Goal: Task Accomplishment & Management: Use online tool/utility

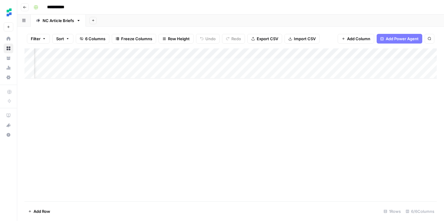
scroll to position [0, 61]
click at [26, 7] on span "Go back" at bounding box center [26, 7] width 0 height 0
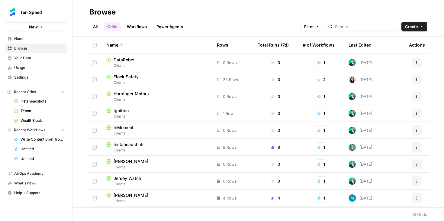
scroll to position [85, 0]
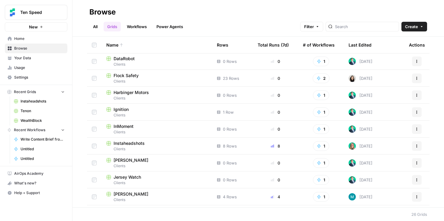
click at [136, 147] on span "Clients" at bounding box center [156, 148] width 101 height 5
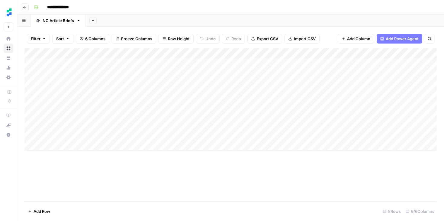
click at [25, 4] on button "Go back" at bounding box center [25, 7] width 8 height 8
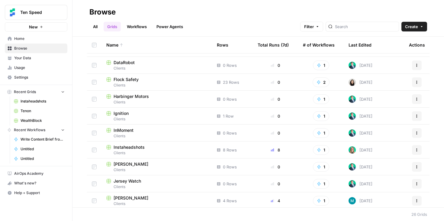
scroll to position [83, 0]
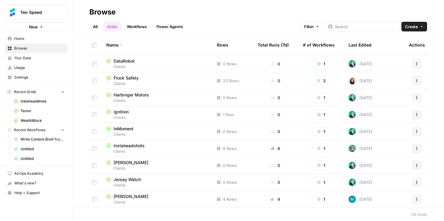
click at [39, 59] on span "Your Data" at bounding box center [39, 57] width 50 height 5
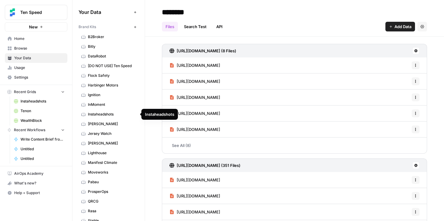
click at [113, 113] on span "Instaheadshots" at bounding box center [112, 113] width 48 height 5
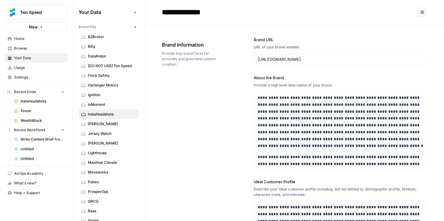
scroll to position [317, 0]
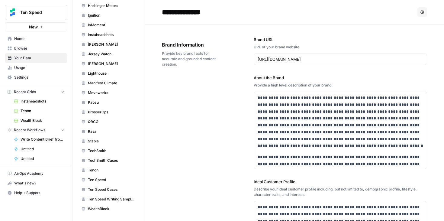
click at [119, 34] on span "Instaheadshots" at bounding box center [112, 34] width 48 height 5
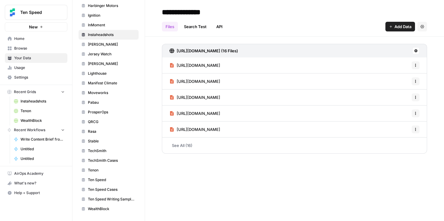
click at [405, 27] on span "Add Data" at bounding box center [402, 27] width 17 height 6
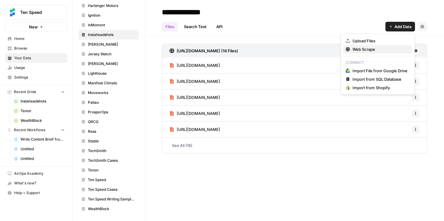
click at [359, 47] on span "Web Scrape" at bounding box center [379, 49] width 55 height 6
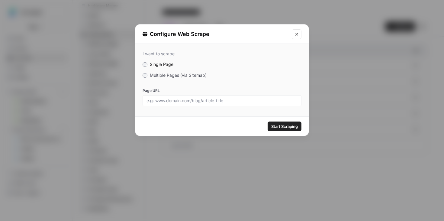
click at [195, 70] on div "I want to scrape... Single Page Multiple Pages (via Sitemap) Page URL" at bounding box center [221, 78] width 173 height 69
click at [195, 73] on span "Multiple Pages (via Sitemap)" at bounding box center [178, 74] width 57 height 5
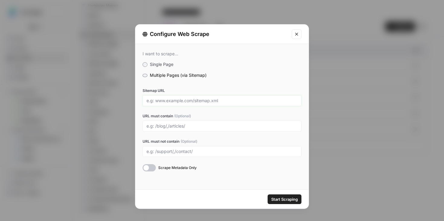
click at [182, 102] on input "Sitemap URL" at bounding box center [221, 100] width 151 height 5
click at [298, 37] on button "Close modal" at bounding box center [297, 34] width 10 height 10
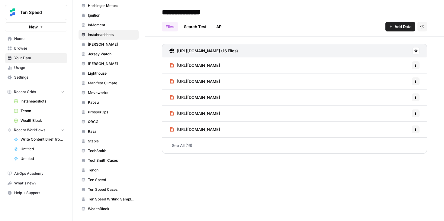
click at [395, 27] on span "Add Data" at bounding box center [402, 27] width 17 height 6
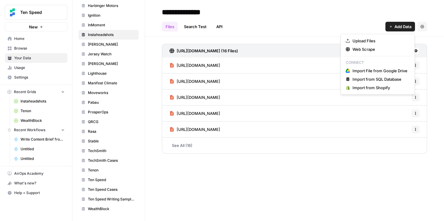
click at [314, 20] on div "Files Search Test API Add Data Settings" at bounding box center [294, 24] width 265 height 14
